Goal: Task Accomplishment & Management: Use online tool/utility

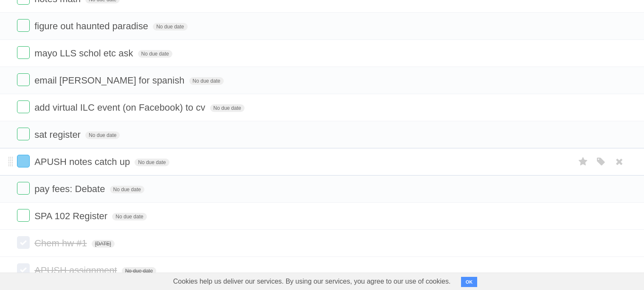
scroll to position [167, 0]
click at [475, 285] on button "OK" at bounding box center [469, 282] width 17 height 10
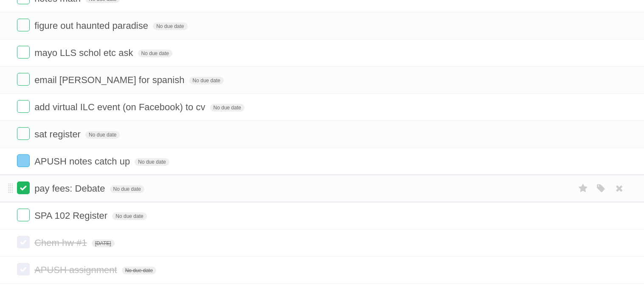
click at [27, 194] on label at bounding box center [23, 188] width 13 height 13
click at [20, 138] on label at bounding box center [23, 133] width 13 height 13
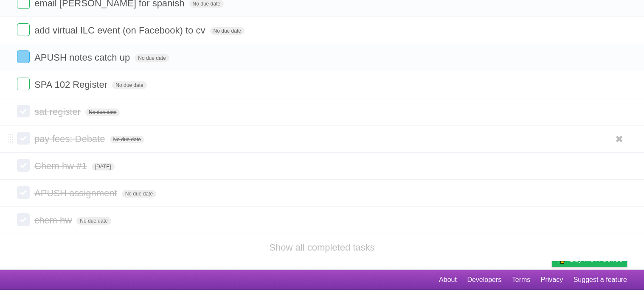
scroll to position [249, 0]
click at [617, 227] on icon at bounding box center [619, 220] width 12 height 14
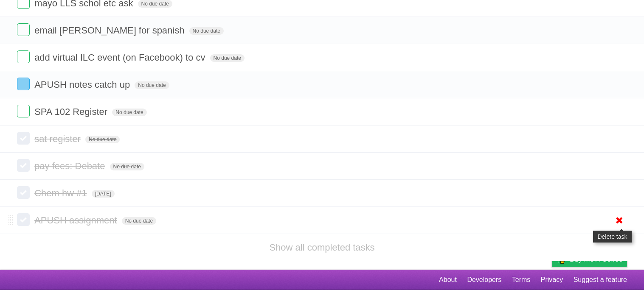
click at [617, 222] on icon at bounding box center [619, 220] width 12 height 14
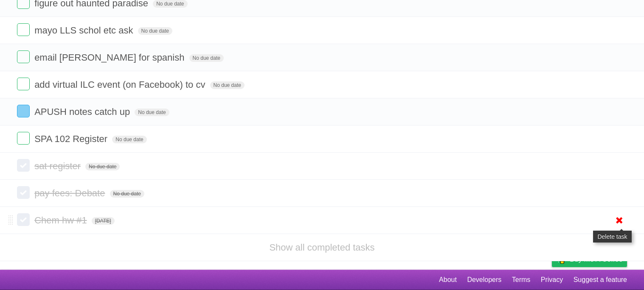
click at [615, 215] on icon at bounding box center [619, 220] width 12 height 14
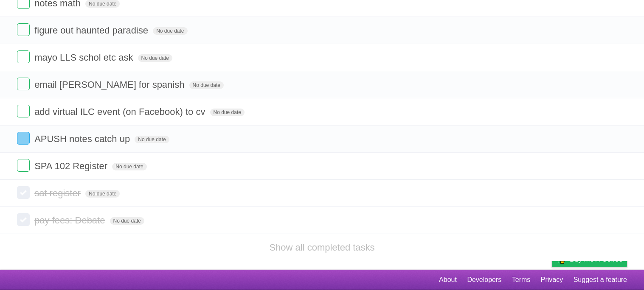
scroll to position [169, 0]
click at [611, 224] on link at bounding box center [619, 220] width 16 height 14
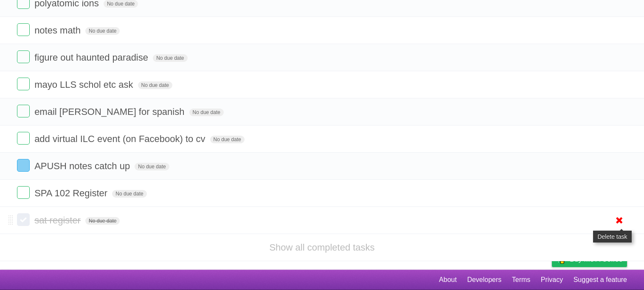
click at [620, 220] on icon at bounding box center [619, 220] width 12 height 14
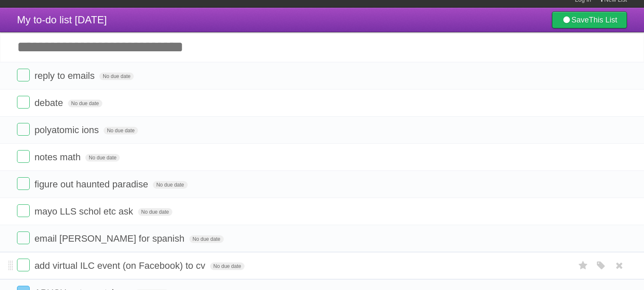
scroll to position [9, 0]
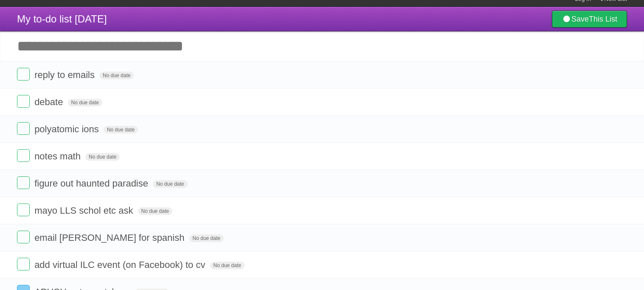
click at [238, 47] on input "Add another task" at bounding box center [322, 46] width 644 height 30
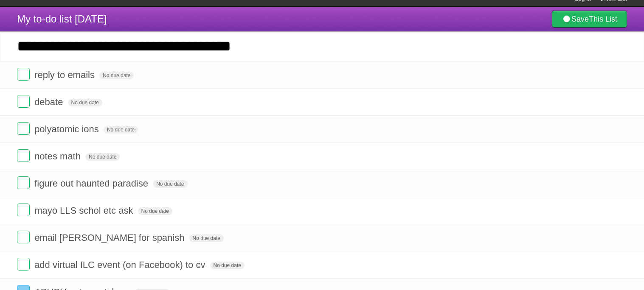
type input "**********"
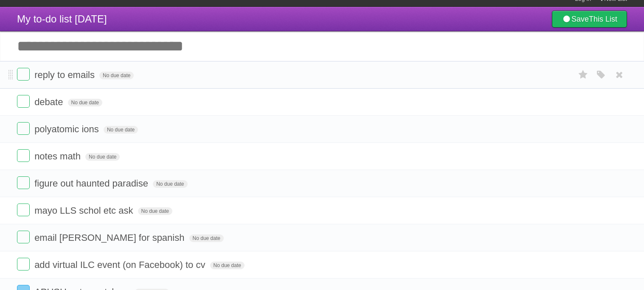
click at [318, 65] on li "reply to emails No due date White Red Blue Green Purple Orange" at bounding box center [322, 75] width 644 height 28
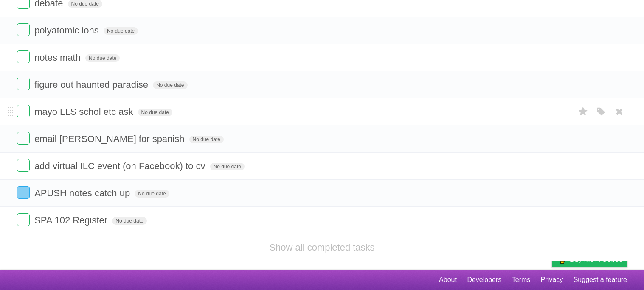
scroll to position [0, 0]
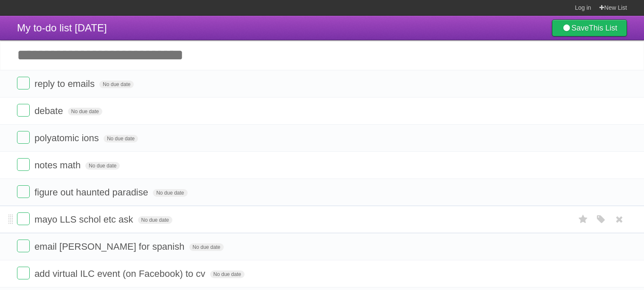
click at [194, 172] on form "notes math No due date White Red Blue Green Purple Orange" at bounding box center [322, 165] width 610 height 14
